Goal: Check status: Check status

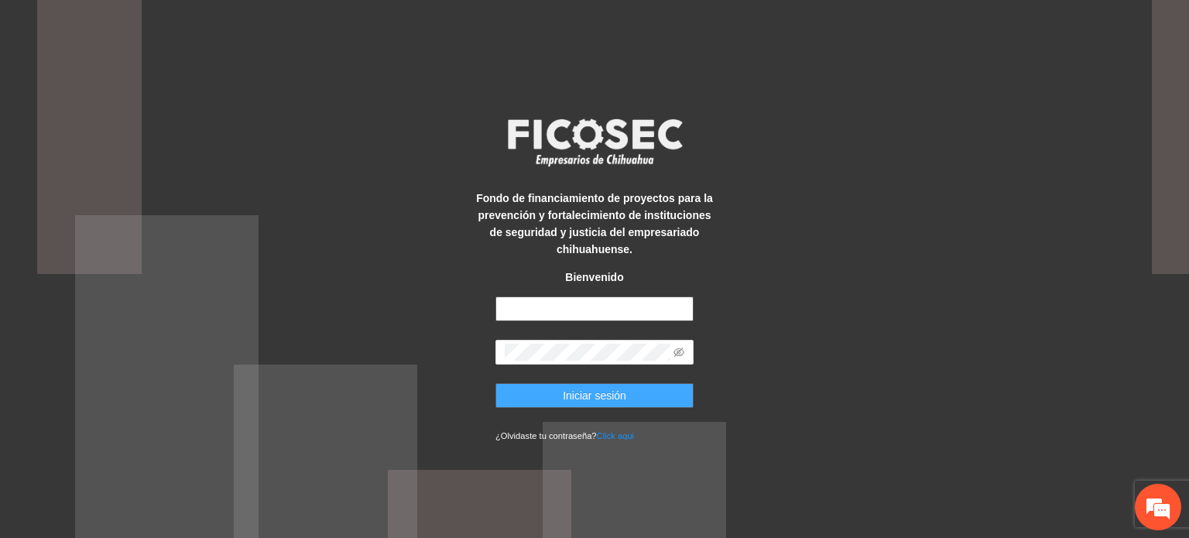
type input "**********"
click at [588, 395] on span "Iniciar sesión" at bounding box center [594, 395] width 63 height 17
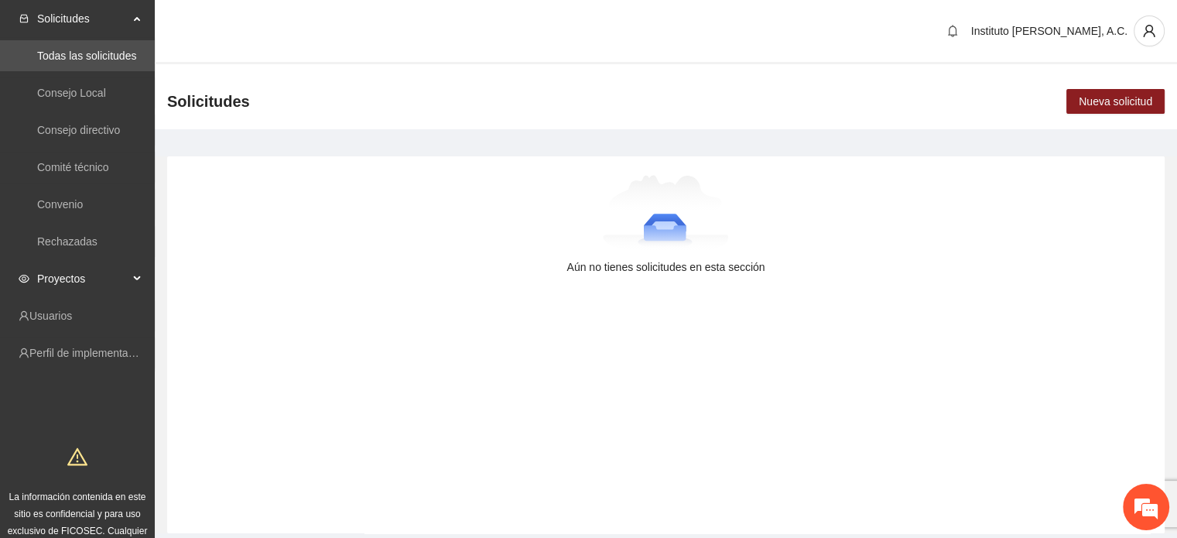
click at [60, 285] on span "Proyectos" at bounding box center [82, 278] width 91 height 31
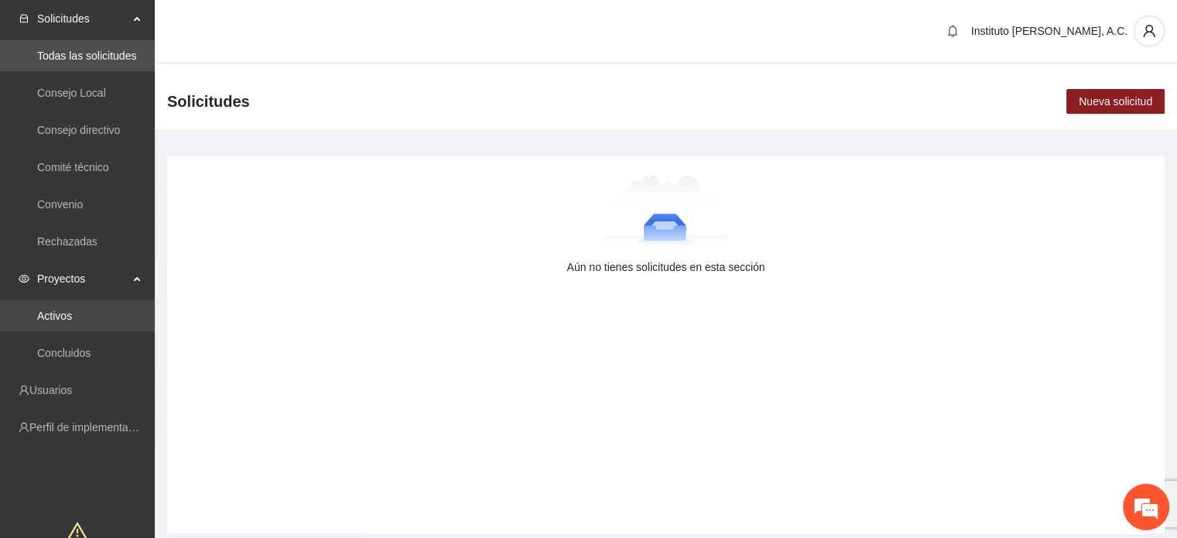
click at [72, 321] on link "Activos" at bounding box center [54, 316] width 35 height 12
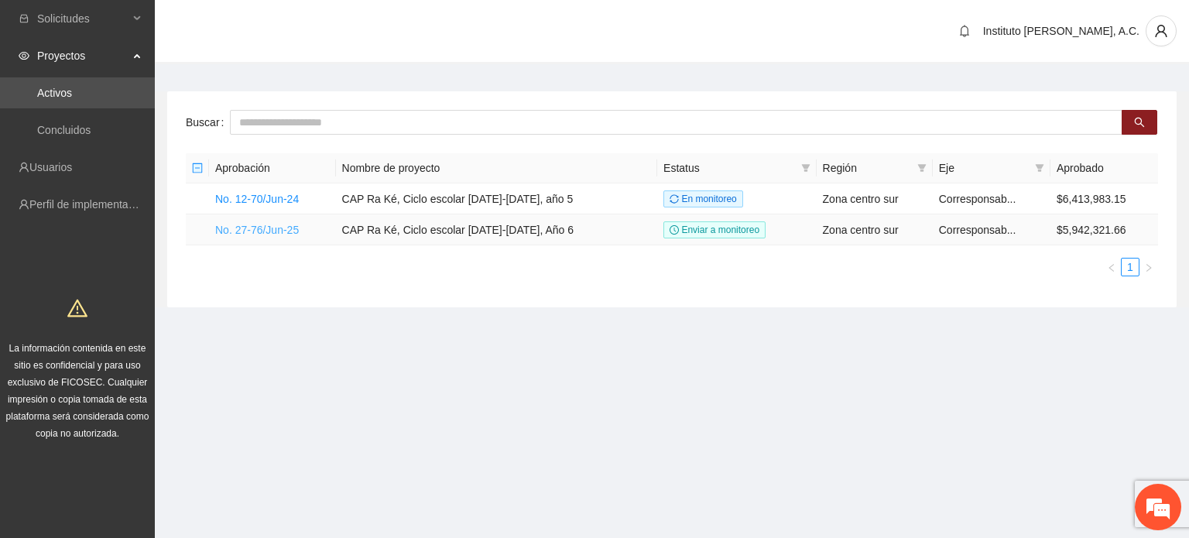
click at [247, 233] on link "No. 27-76/Jun-25" at bounding box center [257, 230] width 84 height 12
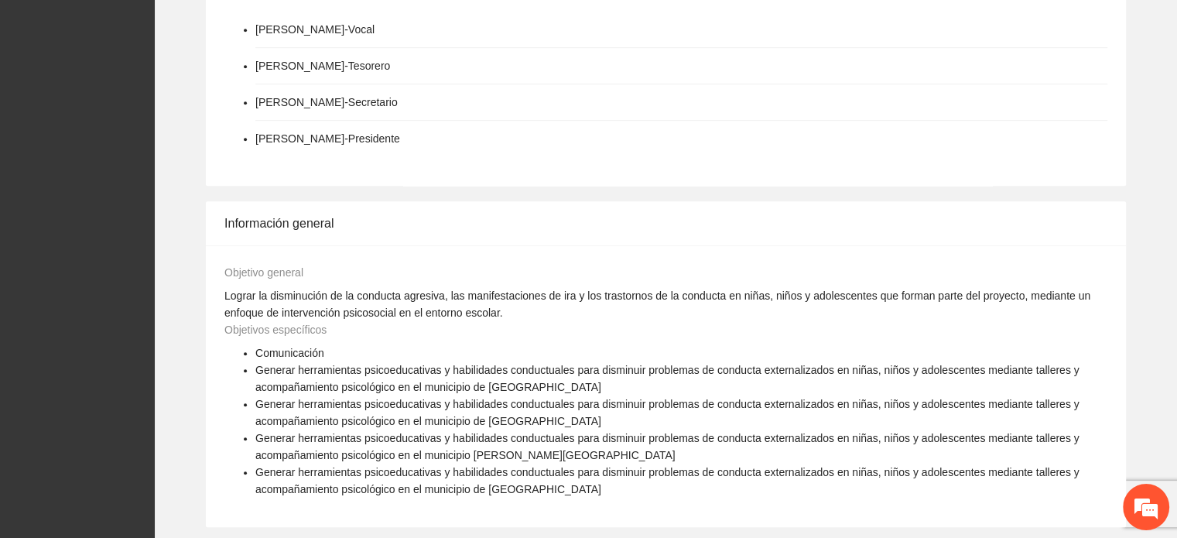
scroll to position [619, 0]
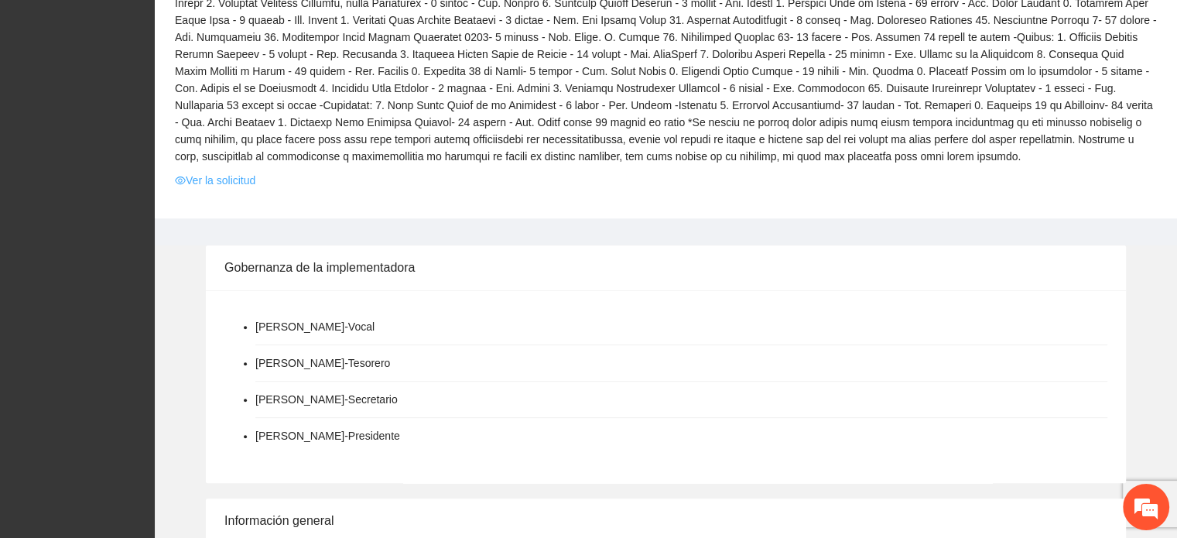
click at [235, 179] on link "Ver la solicitud" at bounding box center [215, 180] width 80 height 17
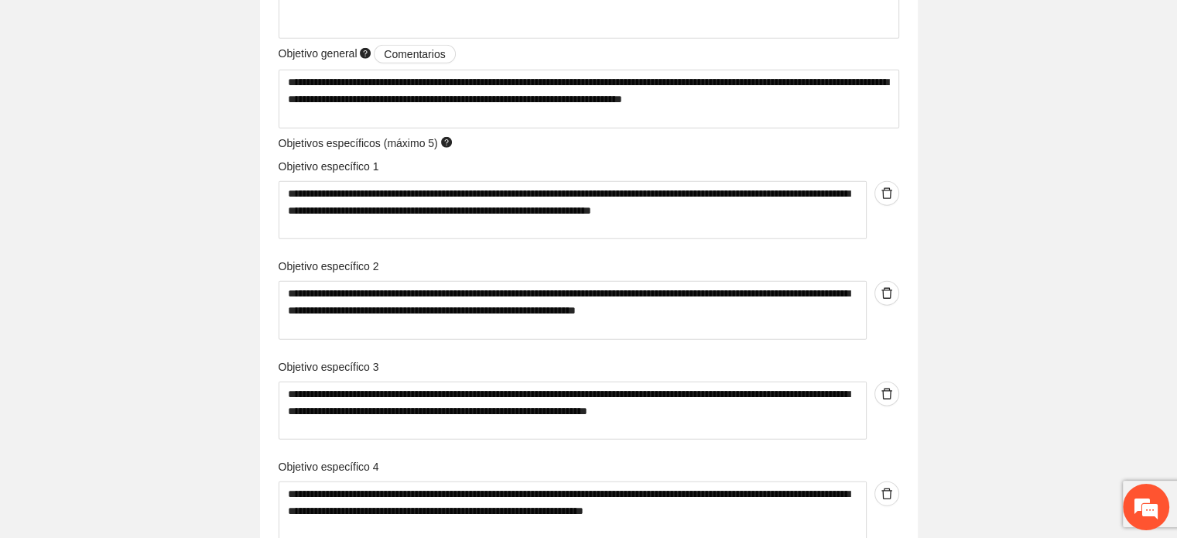
scroll to position [4025, 0]
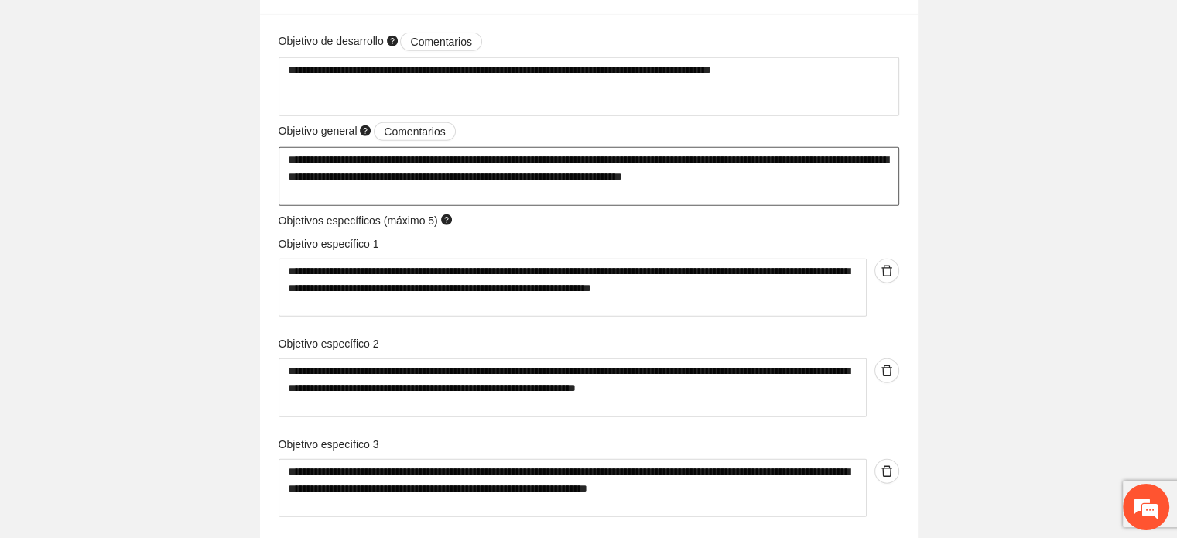
drag, startPoint x: 285, startPoint y: 160, endPoint x: 855, endPoint y: 196, distance: 571.5
click at [855, 196] on textarea "**********" at bounding box center [589, 176] width 621 height 59
click at [494, 292] on textarea "**********" at bounding box center [573, 288] width 588 height 59
drag, startPoint x: 814, startPoint y: 289, endPoint x: 287, endPoint y: 275, distance: 527.3
click at [287, 275] on textarea "**********" at bounding box center [573, 288] width 588 height 59
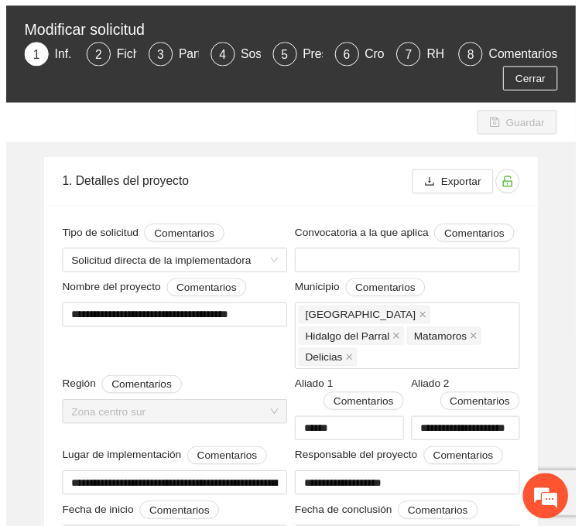
scroll to position [0, 0]
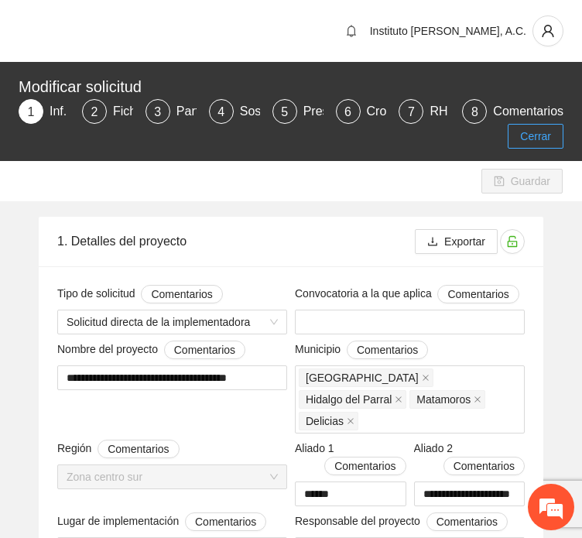
click at [550, 139] on span "Cerrar" at bounding box center [535, 136] width 31 height 17
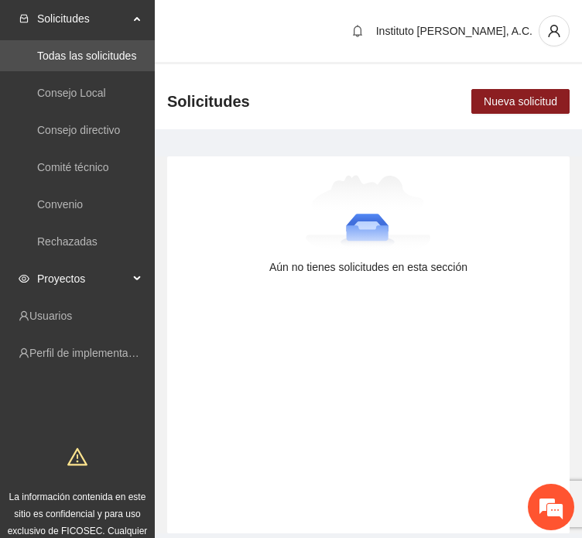
click at [64, 280] on span "Proyectos" at bounding box center [82, 278] width 91 height 31
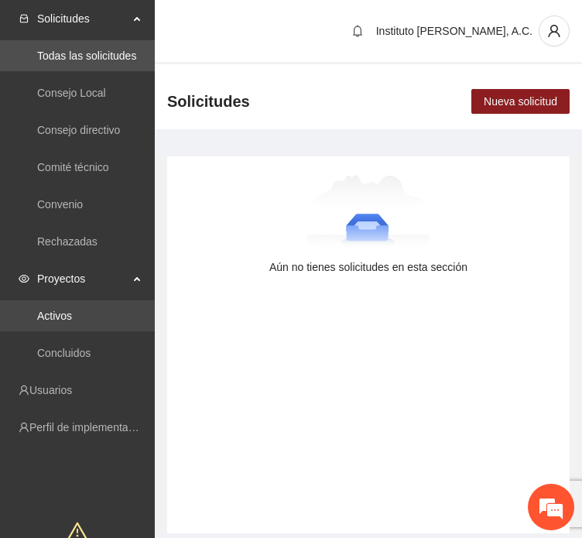
click at [62, 315] on link "Activos" at bounding box center [54, 316] width 35 height 12
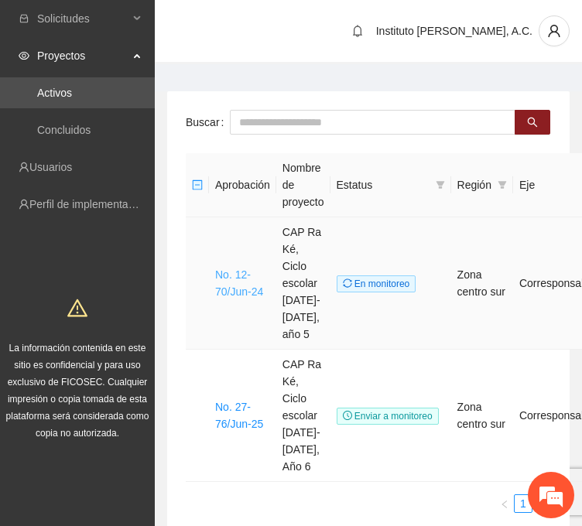
click at [231, 284] on link "No. 12-70/Jun-24" at bounding box center [239, 283] width 48 height 29
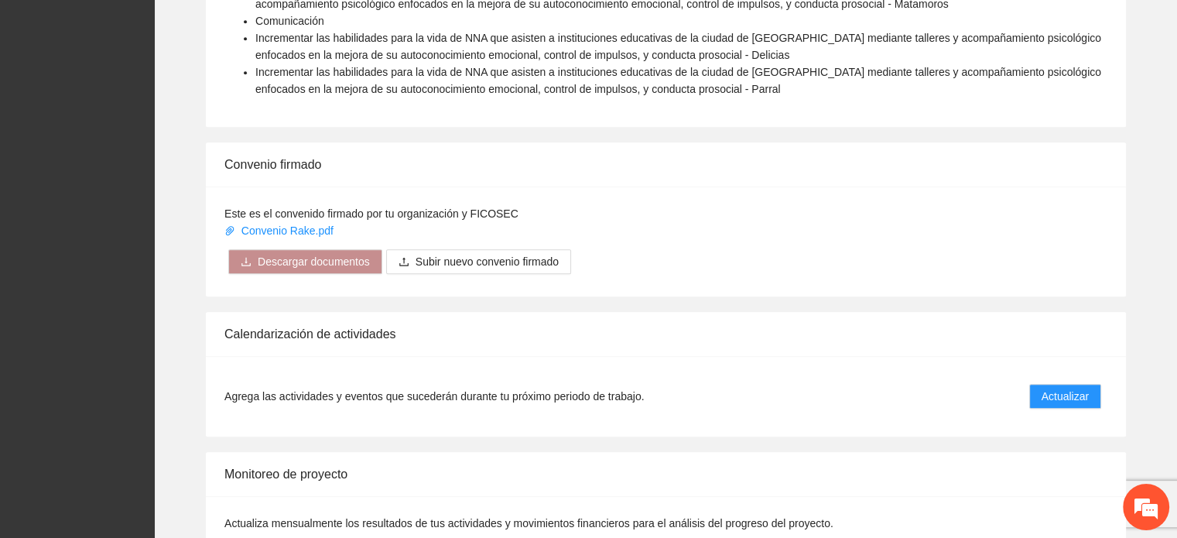
scroll to position [1395, 0]
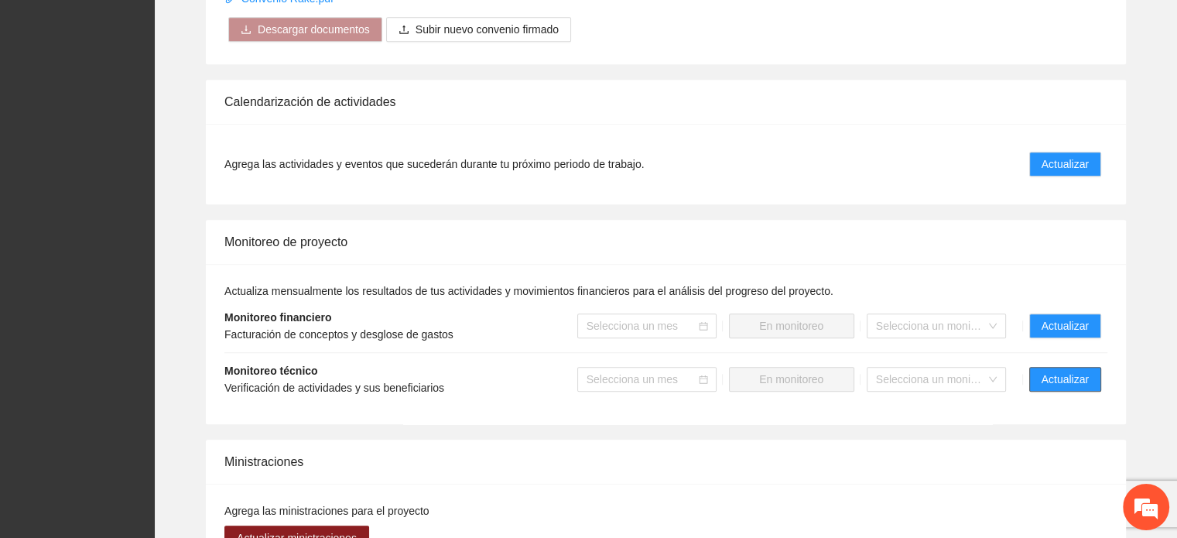
click at [1043, 371] on span "Actualizar" at bounding box center [1065, 379] width 47 height 17
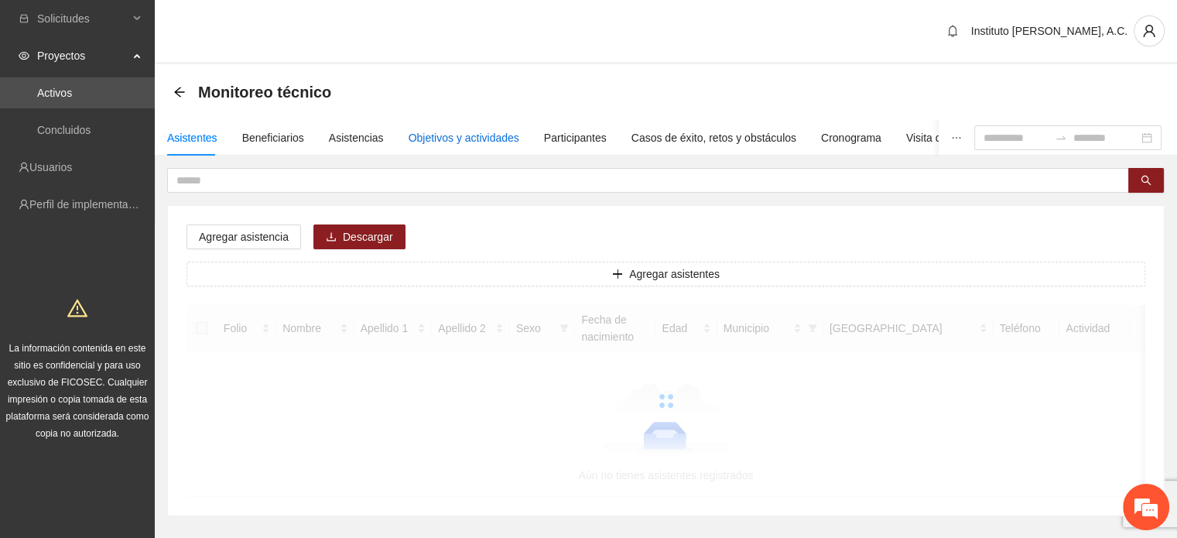
click at [455, 131] on div "Objetivos y actividades" at bounding box center [464, 137] width 111 height 17
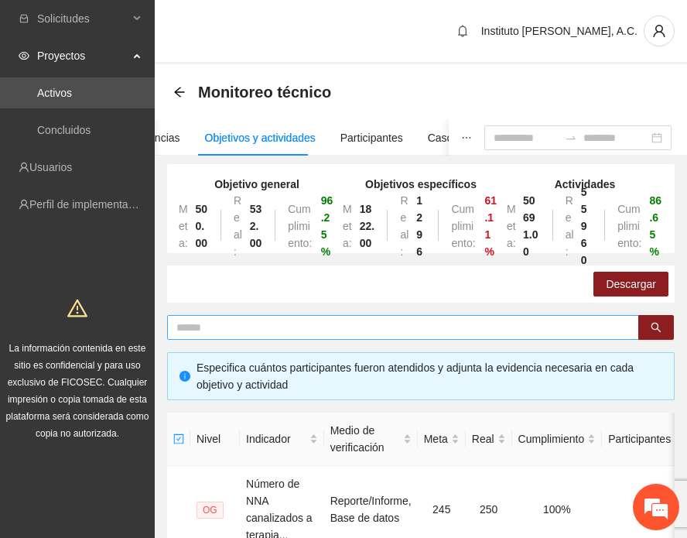
click at [249, 329] on input "text" at bounding box center [396, 327] width 441 height 17
type input "********"
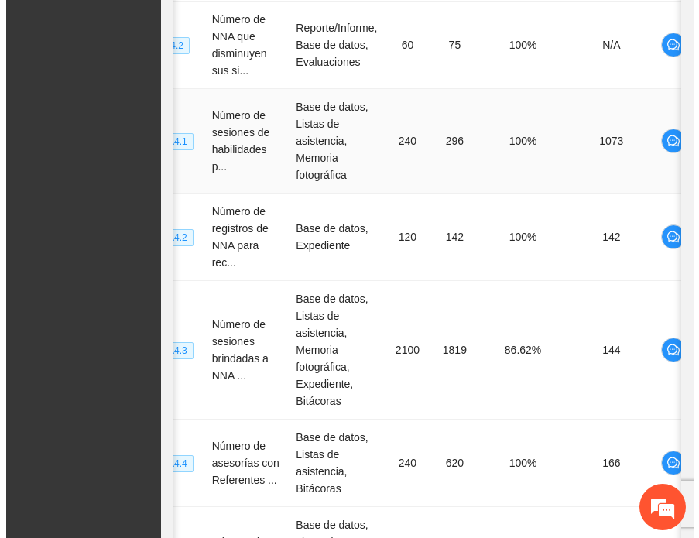
scroll to position [0, 90]
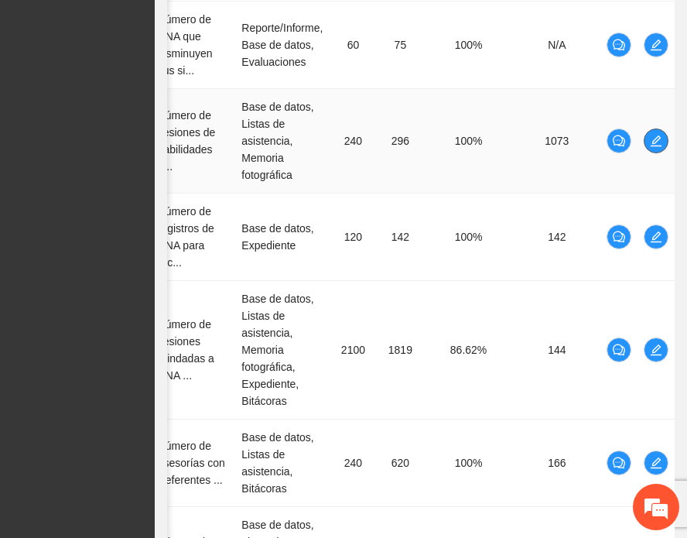
click at [659, 147] on icon "edit" at bounding box center [656, 141] width 12 height 12
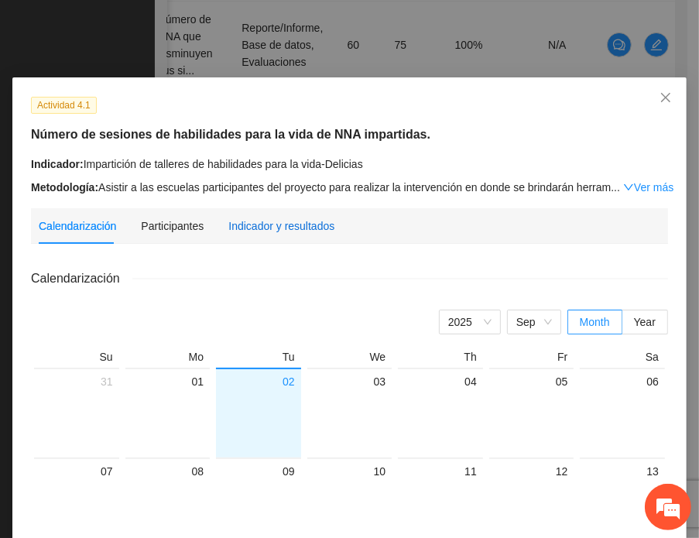
click at [257, 228] on div "Indicador y resultados" at bounding box center [281, 225] width 106 height 17
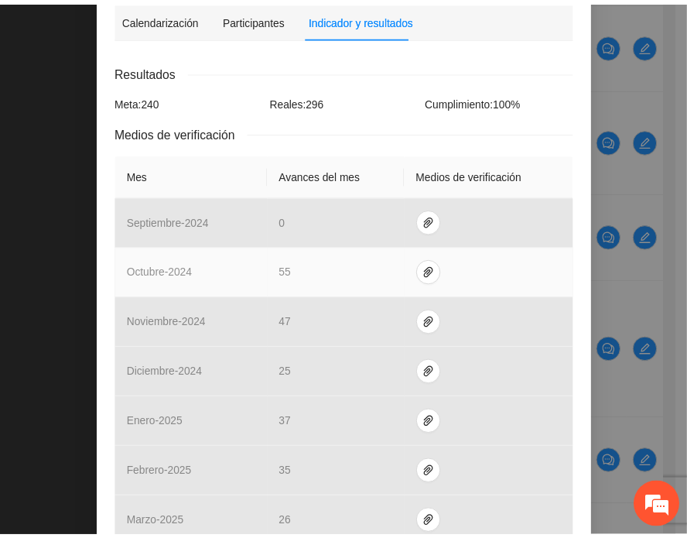
scroll to position [0, 0]
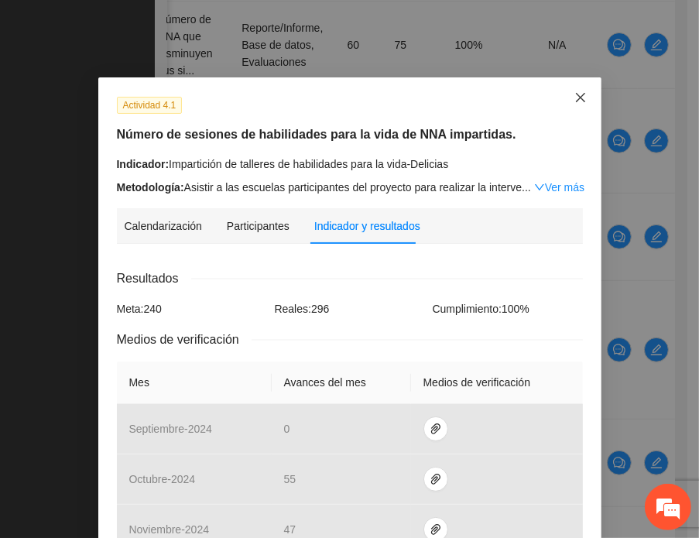
click at [584, 97] on span "Close" at bounding box center [581, 98] width 42 height 42
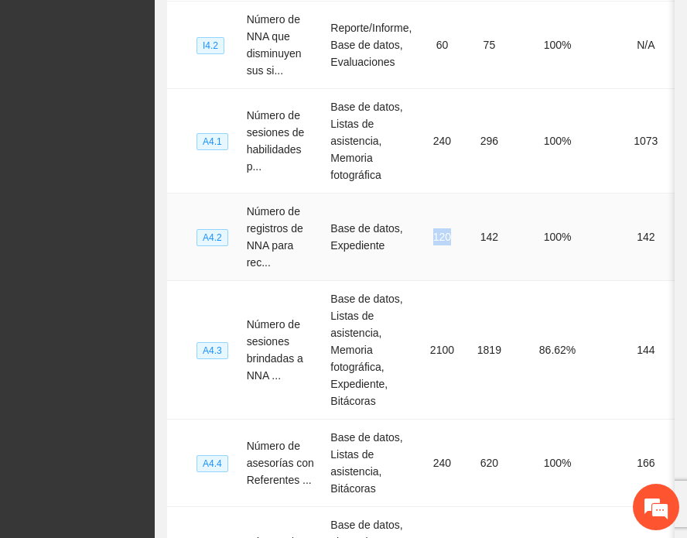
drag, startPoint x: 430, startPoint y: 254, endPoint x: 452, endPoint y: 255, distance: 21.7
click at [452, 255] on td "120" at bounding box center [442, 236] width 48 height 87
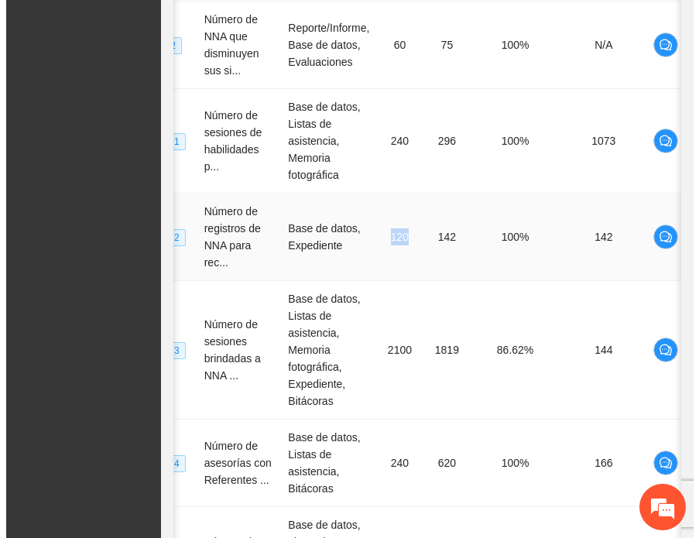
scroll to position [0, 90]
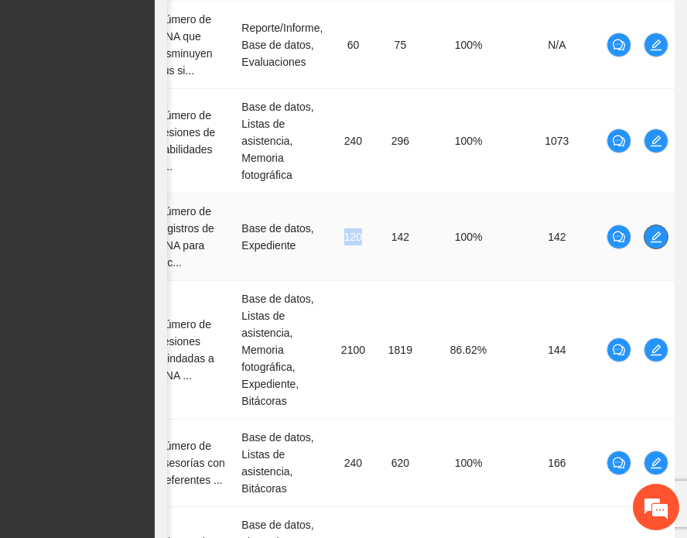
click at [657, 242] on icon "edit" at bounding box center [656, 236] width 11 height 11
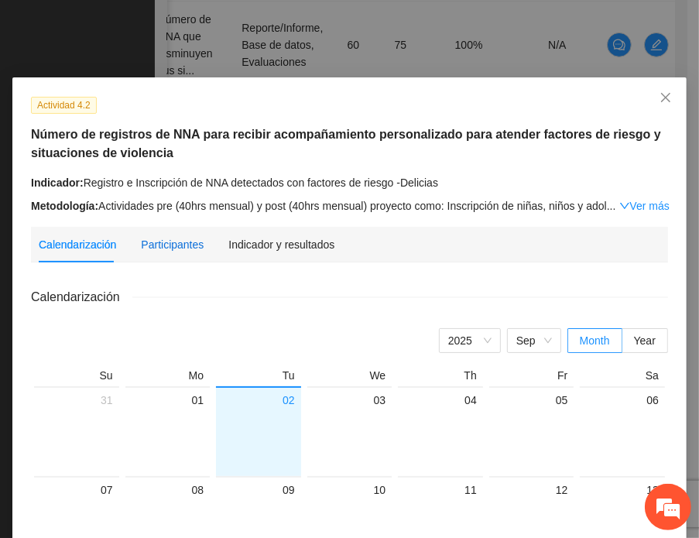
click at [172, 250] on div "Participantes" at bounding box center [172, 244] width 63 height 17
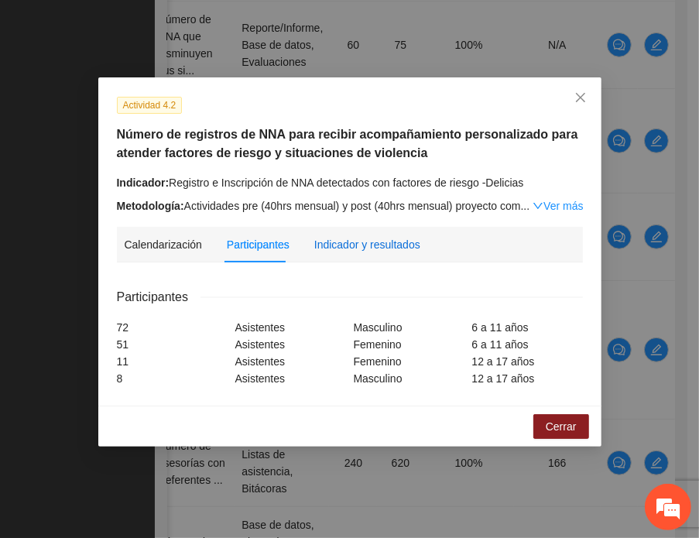
click at [326, 248] on div "Indicador y resultados" at bounding box center [367, 244] width 106 height 17
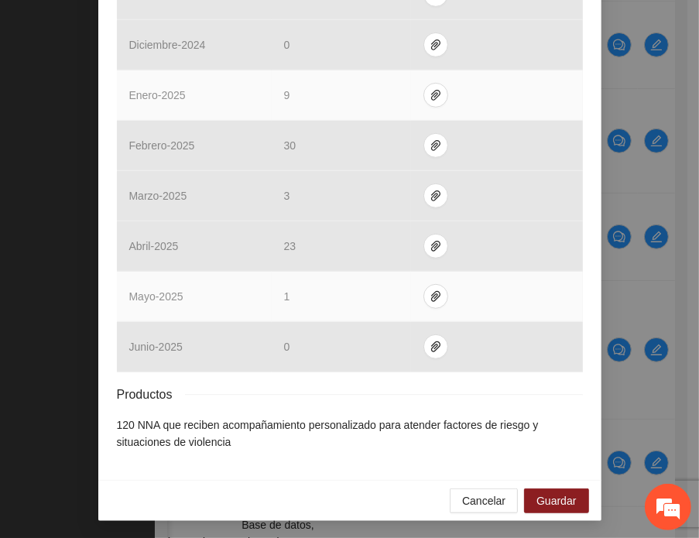
scroll to position [0, 0]
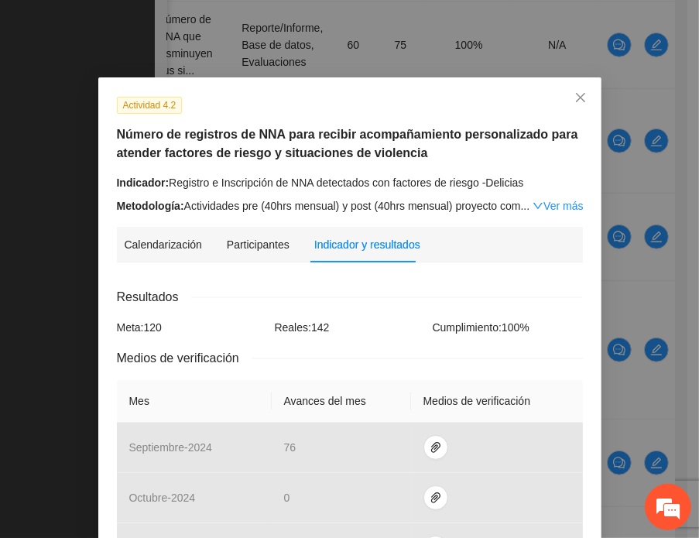
click at [308, 326] on span "Reales: 142" at bounding box center [302, 327] width 55 height 12
click at [578, 100] on icon "close" at bounding box center [580, 97] width 12 height 12
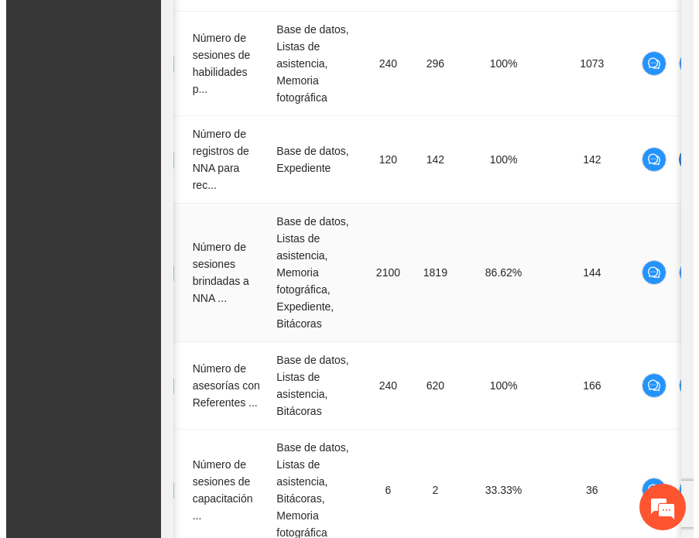
scroll to position [0, 90]
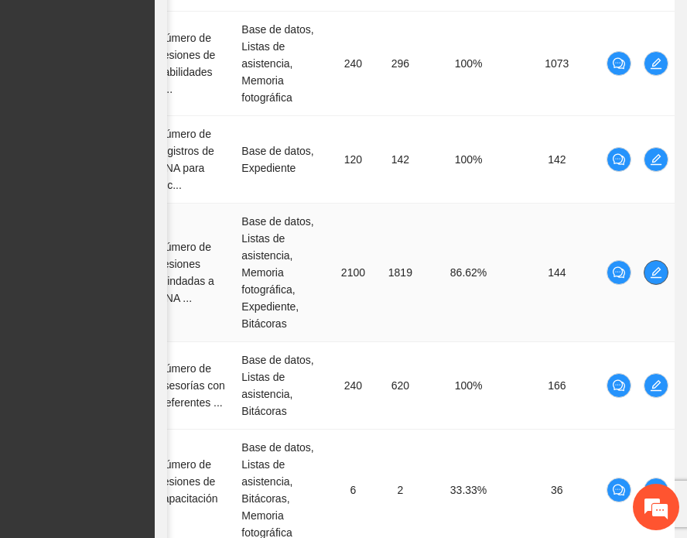
click at [656, 278] on icon "edit" at bounding box center [656, 272] width 11 height 11
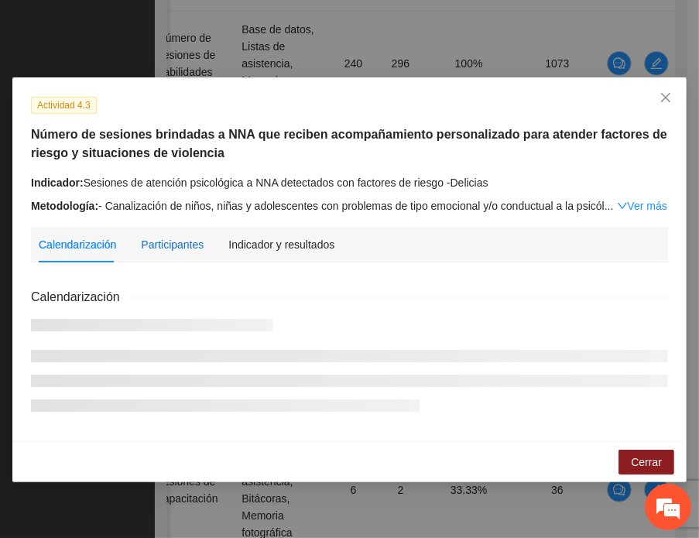
click at [170, 248] on div "Participantes" at bounding box center [172, 244] width 63 height 17
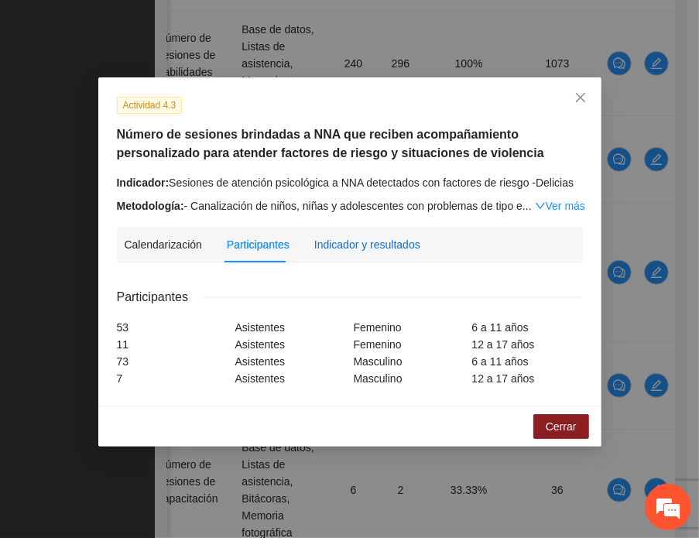
click at [341, 244] on div "Indicador y resultados" at bounding box center [367, 244] width 106 height 17
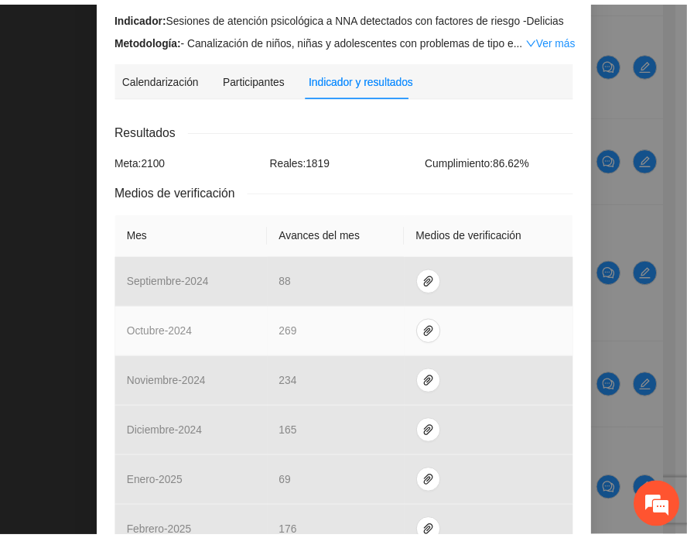
scroll to position [0, 0]
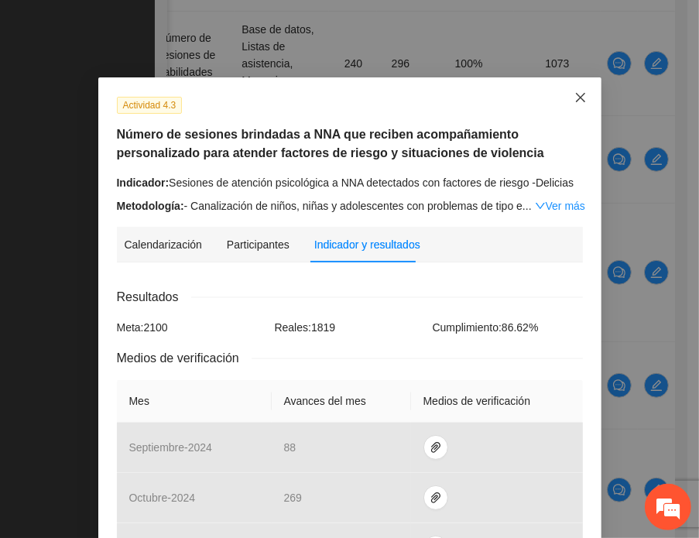
click at [580, 100] on span "Close" at bounding box center [581, 98] width 42 height 42
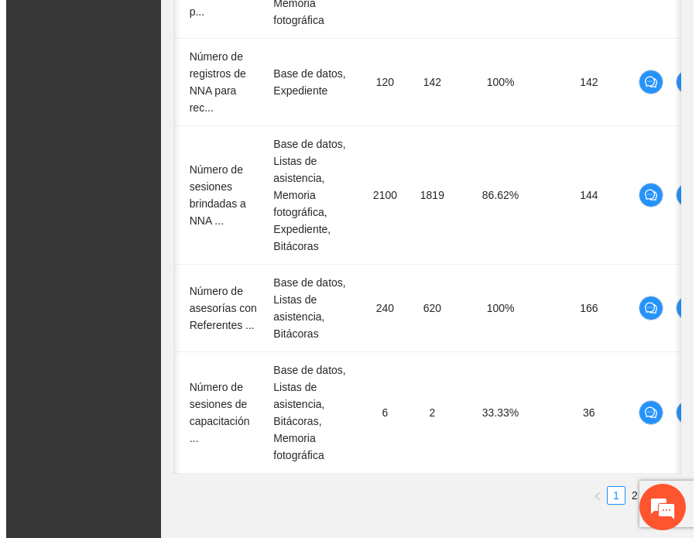
scroll to position [0, 90]
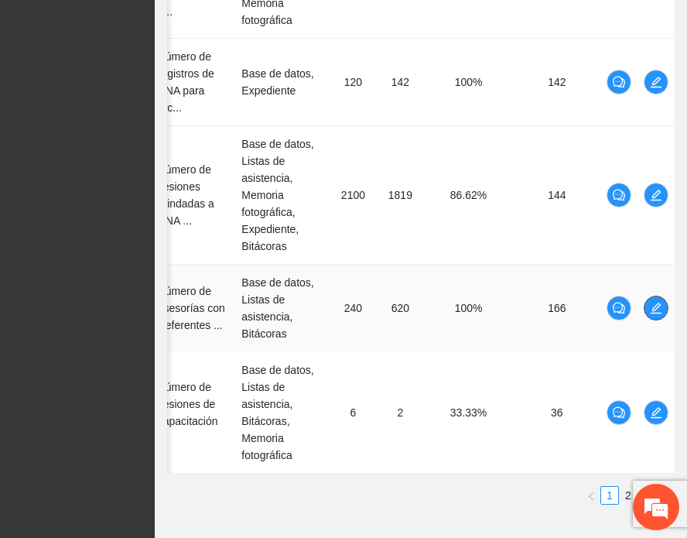
click at [659, 314] on icon "edit" at bounding box center [656, 308] width 12 height 12
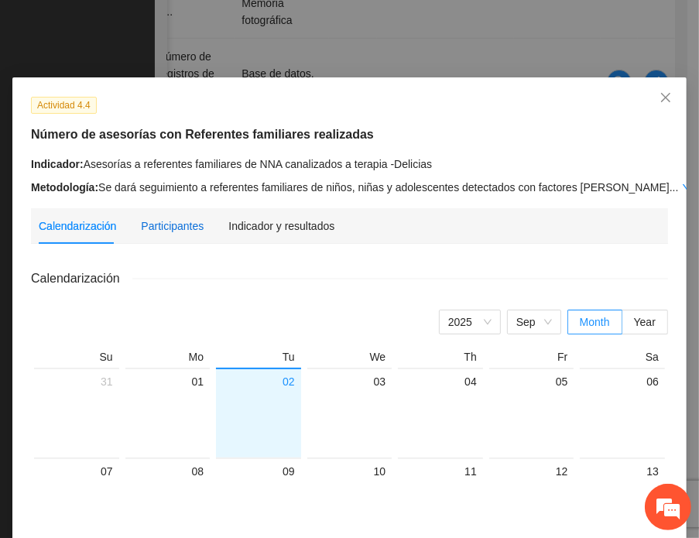
click at [183, 225] on div "Participantes" at bounding box center [172, 225] width 63 height 17
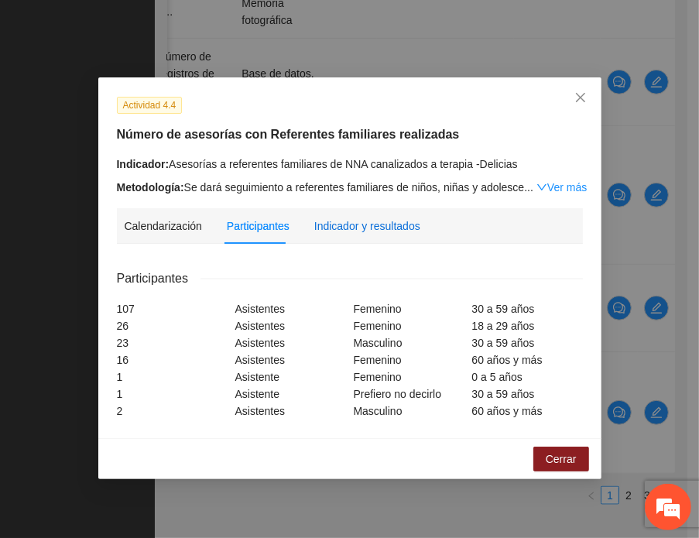
click at [365, 219] on div "Indicador y resultados" at bounding box center [367, 225] width 106 height 17
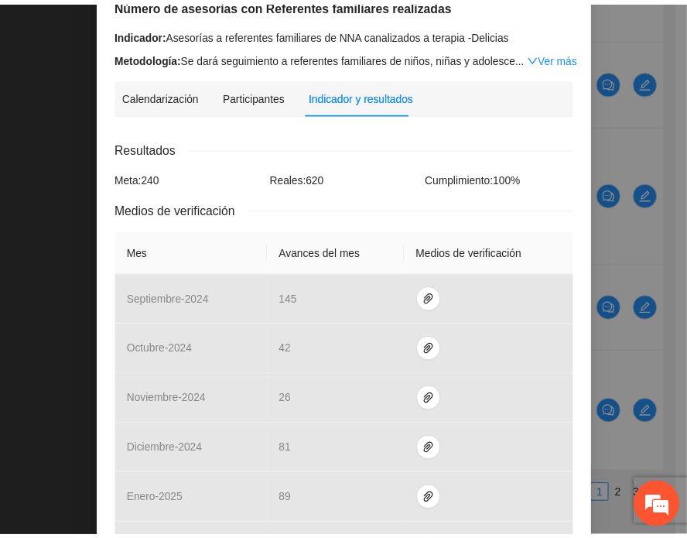
scroll to position [53, 0]
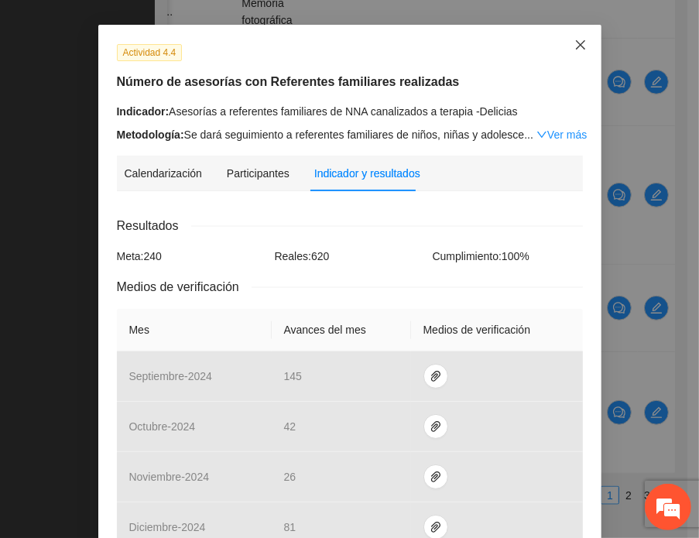
click at [574, 51] on icon "close" at bounding box center [580, 45] width 12 height 12
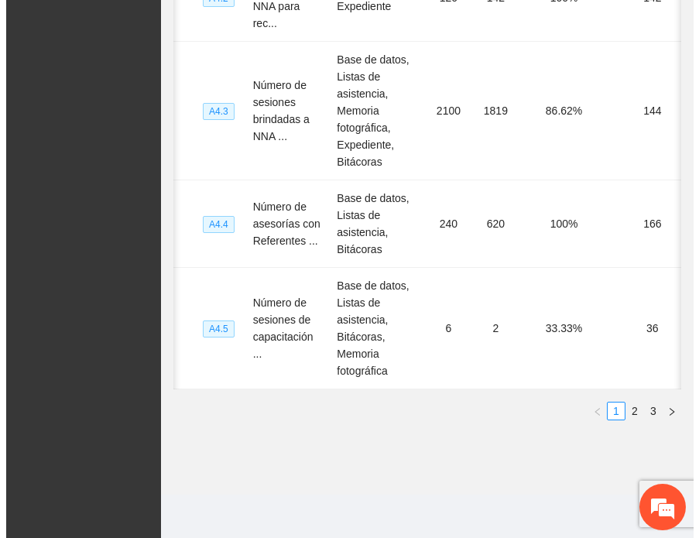
scroll to position [0, 90]
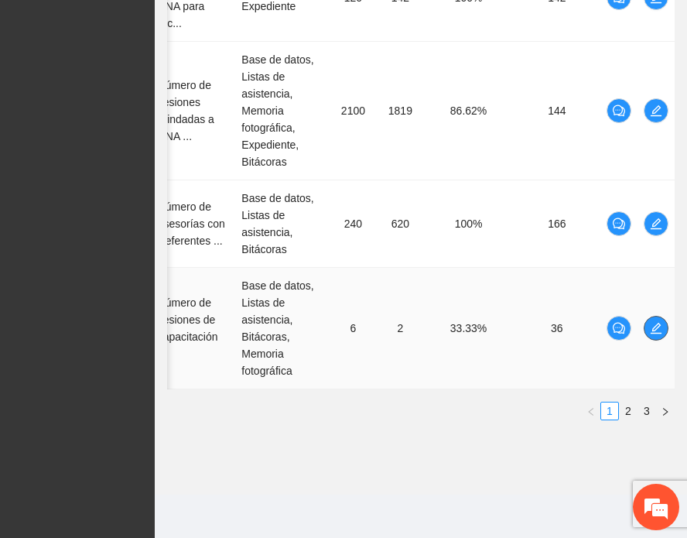
click at [656, 323] on icon "edit" at bounding box center [656, 328] width 11 height 11
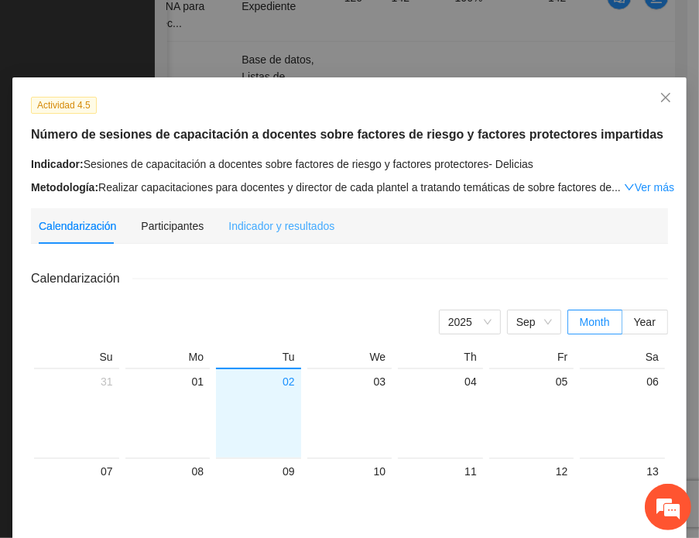
click at [228, 238] on div "Indicador y resultados" at bounding box center [281, 226] width 106 height 36
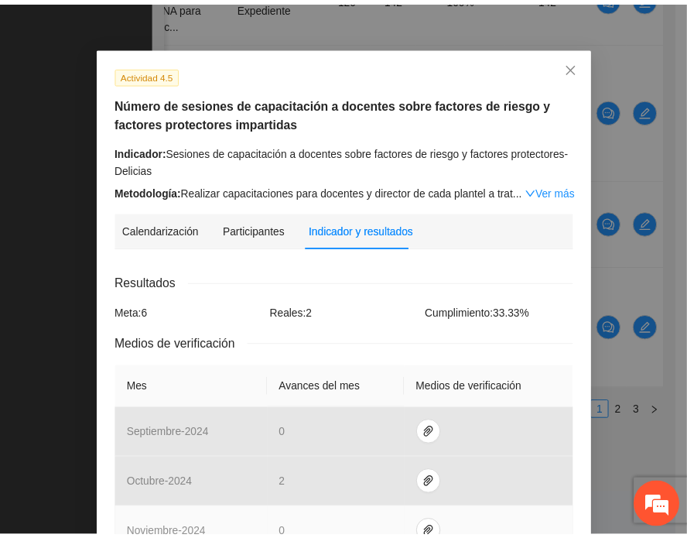
scroll to position [0, 0]
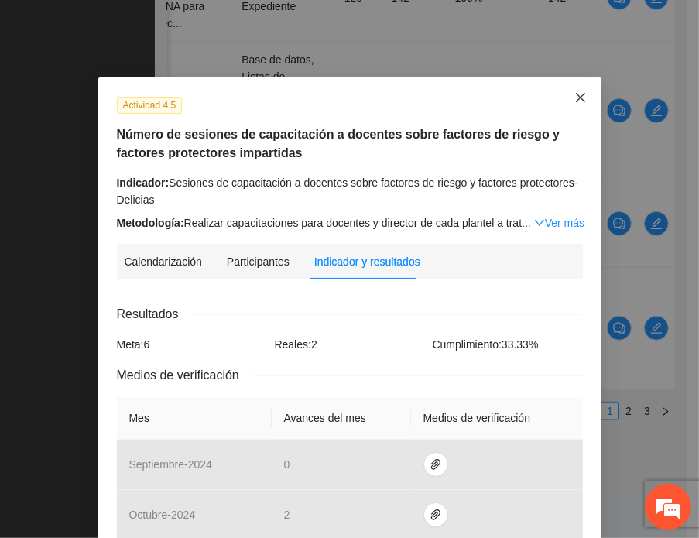
click at [575, 101] on icon "close" at bounding box center [579, 97] width 9 height 9
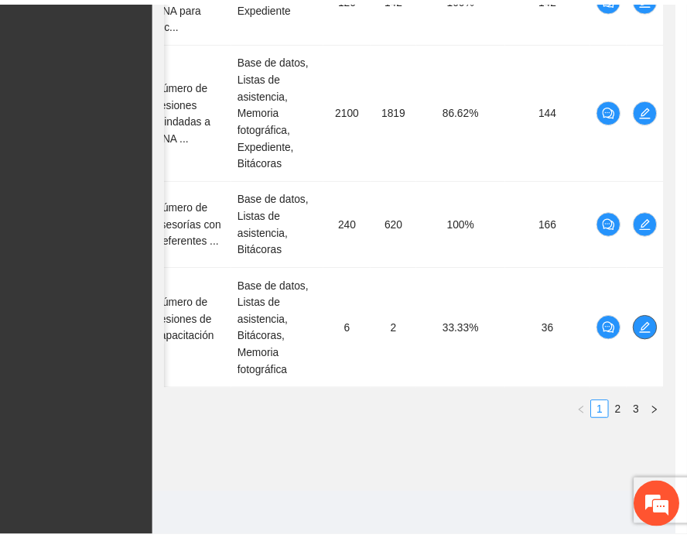
scroll to position [0, 77]
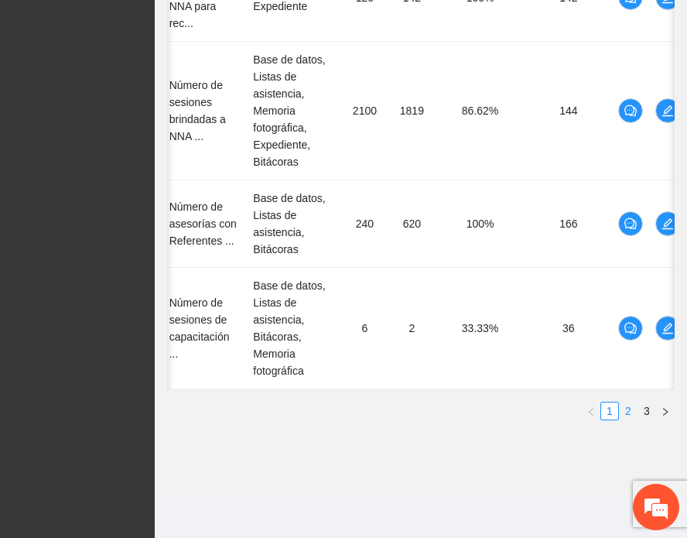
click at [628, 411] on link "2" at bounding box center [628, 410] width 17 height 17
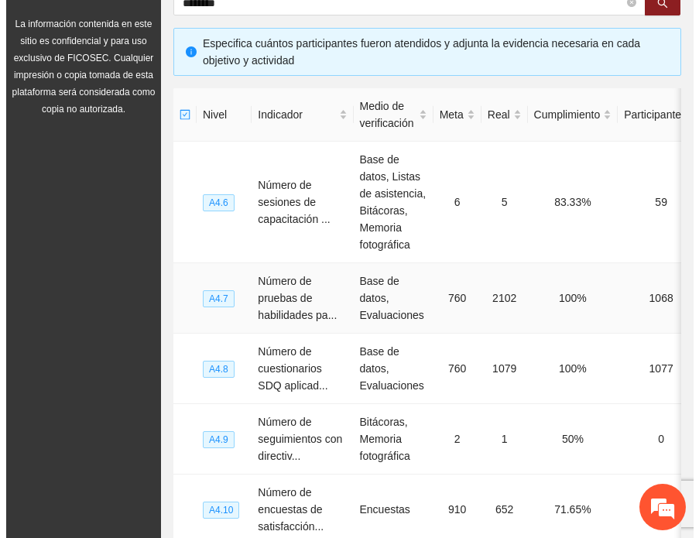
scroll to position [0, 76]
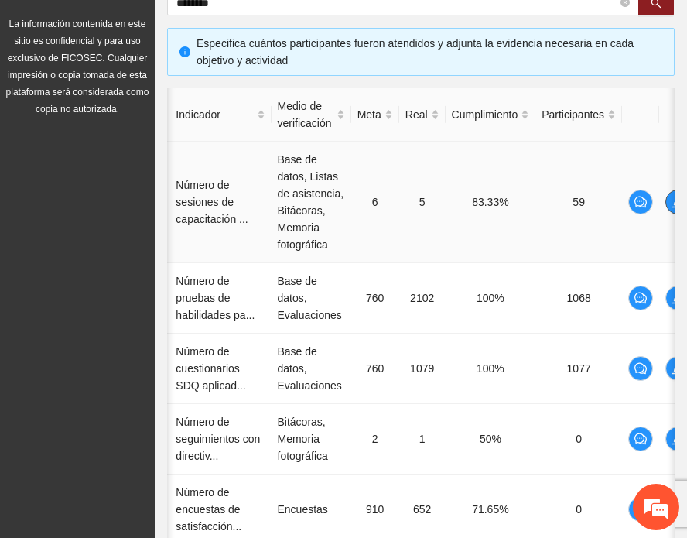
click at [672, 204] on icon "edit" at bounding box center [678, 202] width 12 height 12
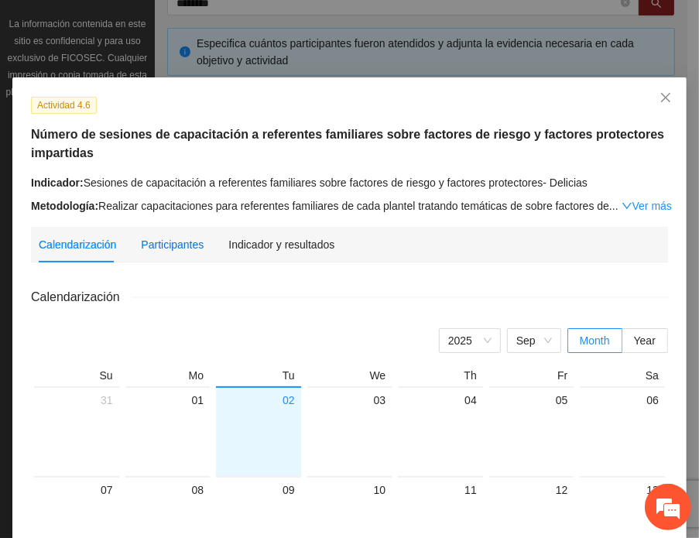
click at [161, 247] on div "Participantes" at bounding box center [172, 244] width 63 height 17
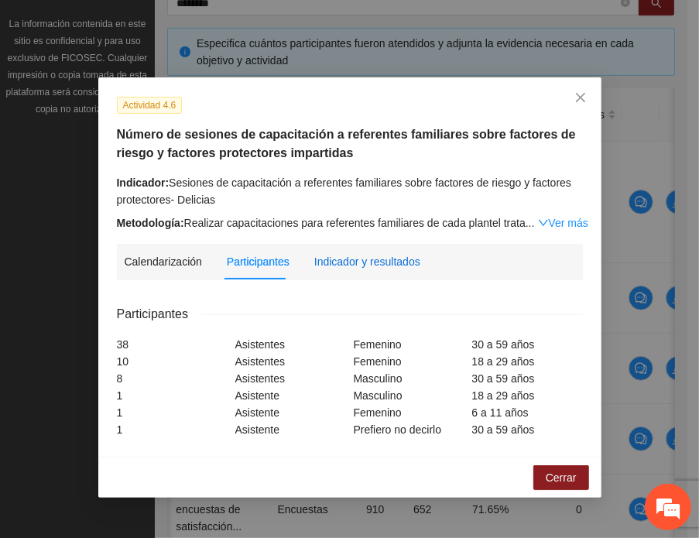
click at [329, 256] on div "Indicador y resultados" at bounding box center [367, 261] width 106 height 17
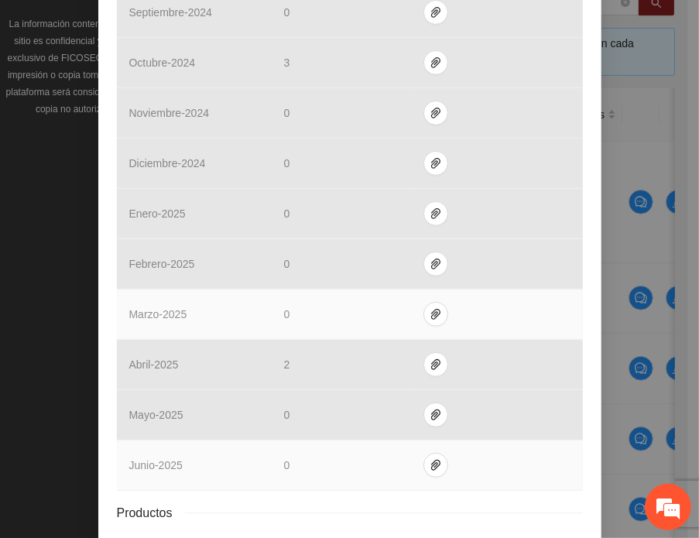
scroll to position [553, 0]
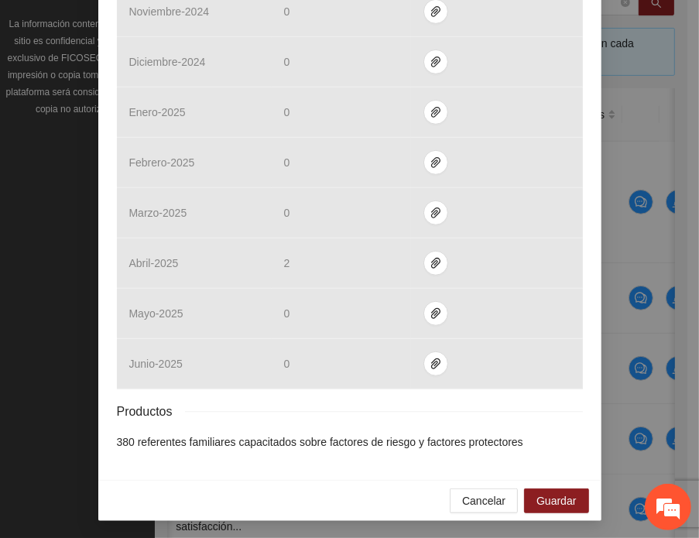
click at [130, 442] on li "380 referentes familiares capacitados sobre factores de riesgo y factores prote…" at bounding box center [350, 441] width 466 height 17
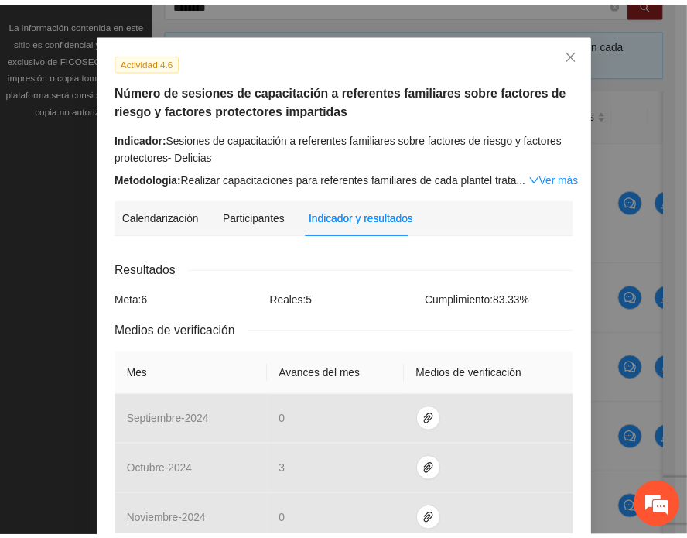
scroll to position [0, 0]
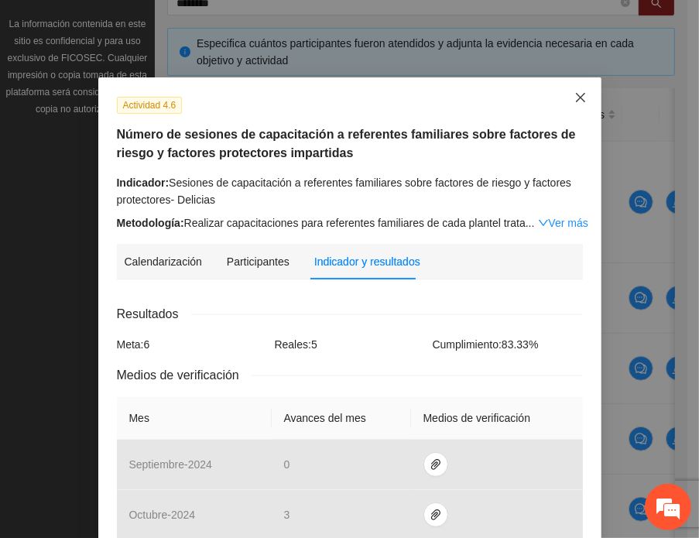
click at [570, 108] on span "Close" at bounding box center [581, 98] width 42 height 42
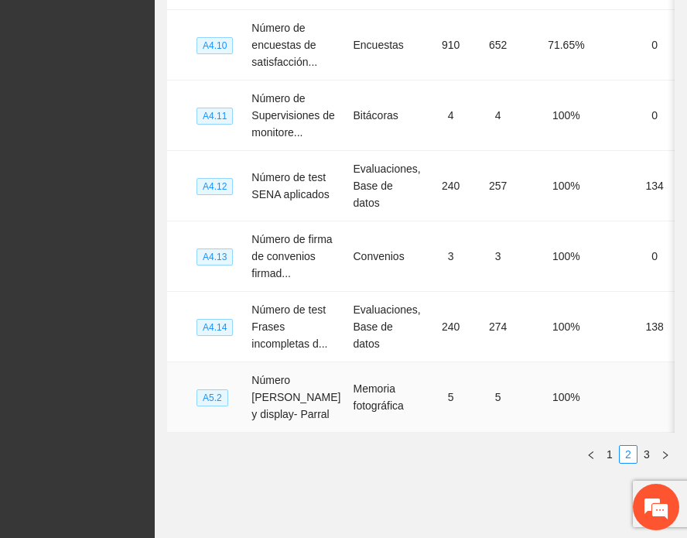
scroll to position [943, 0]
